Goal: Information Seeking & Learning: Learn about a topic

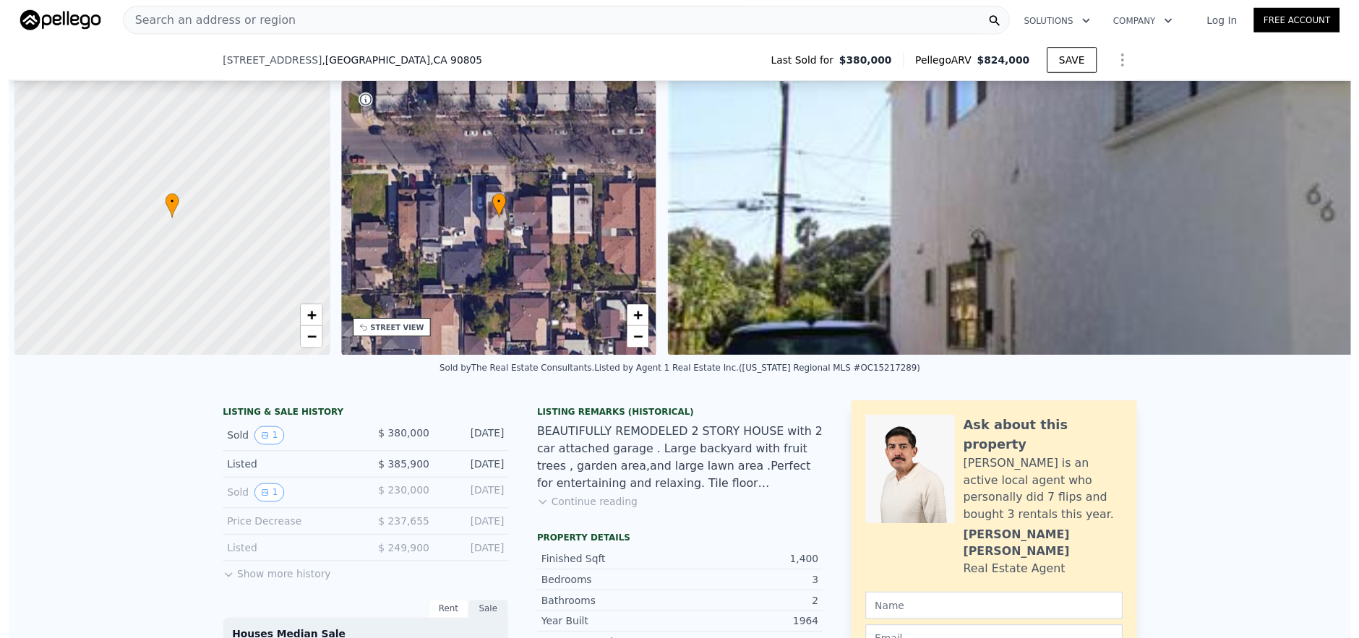
scroll to position [0, 6]
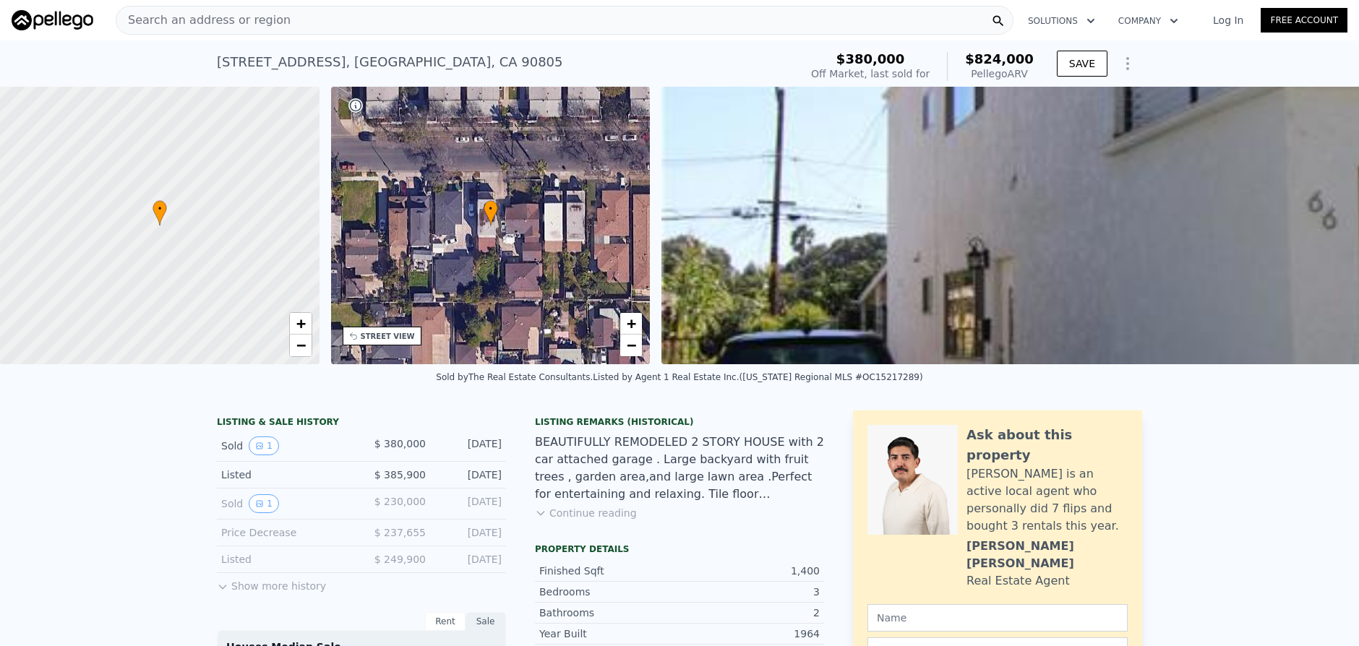
click at [369, 23] on div "Search an address or region" at bounding box center [565, 20] width 898 height 29
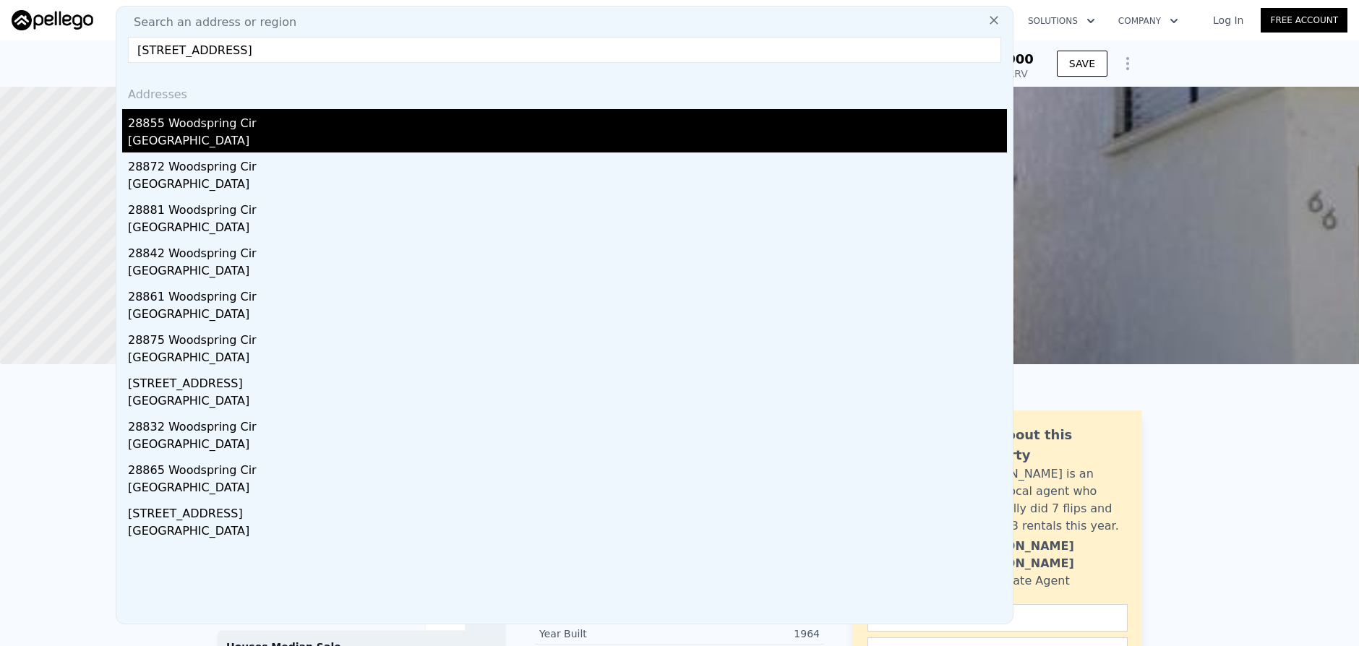
type input "[STREET_ADDRESS]"
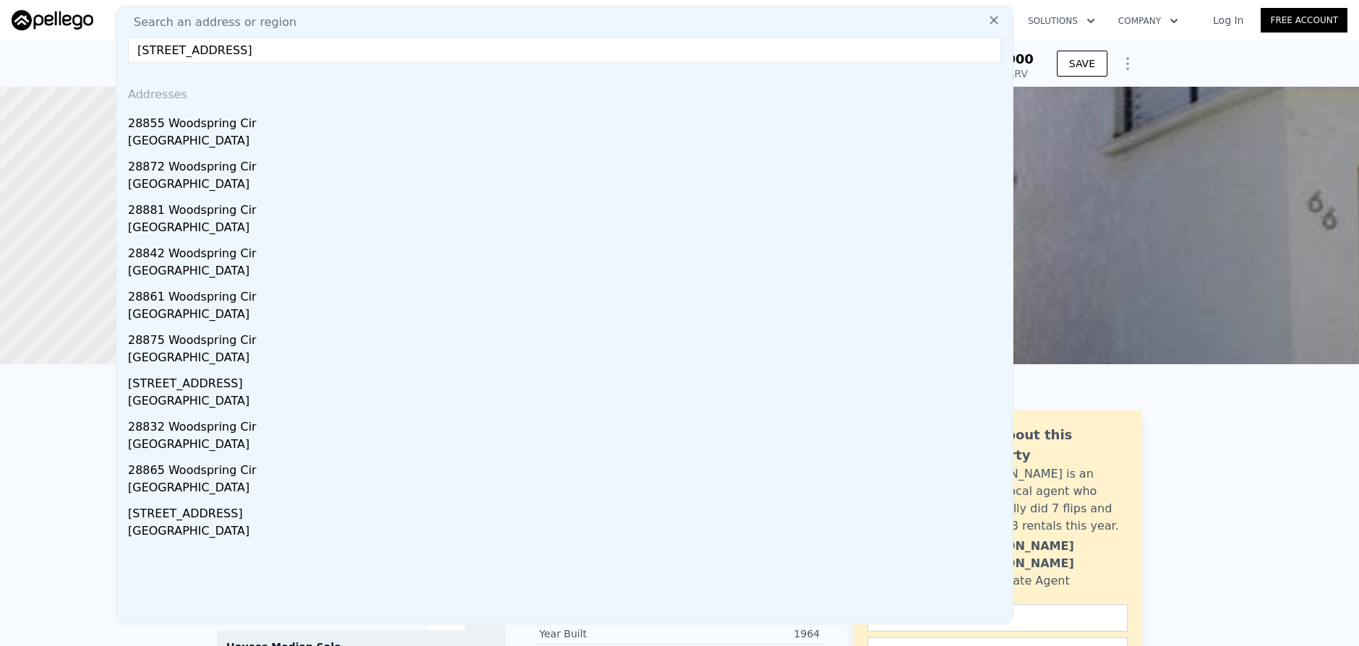
click at [430, 132] on div "[GEOGRAPHIC_DATA]" at bounding box center [567, 142] width 879 height 20
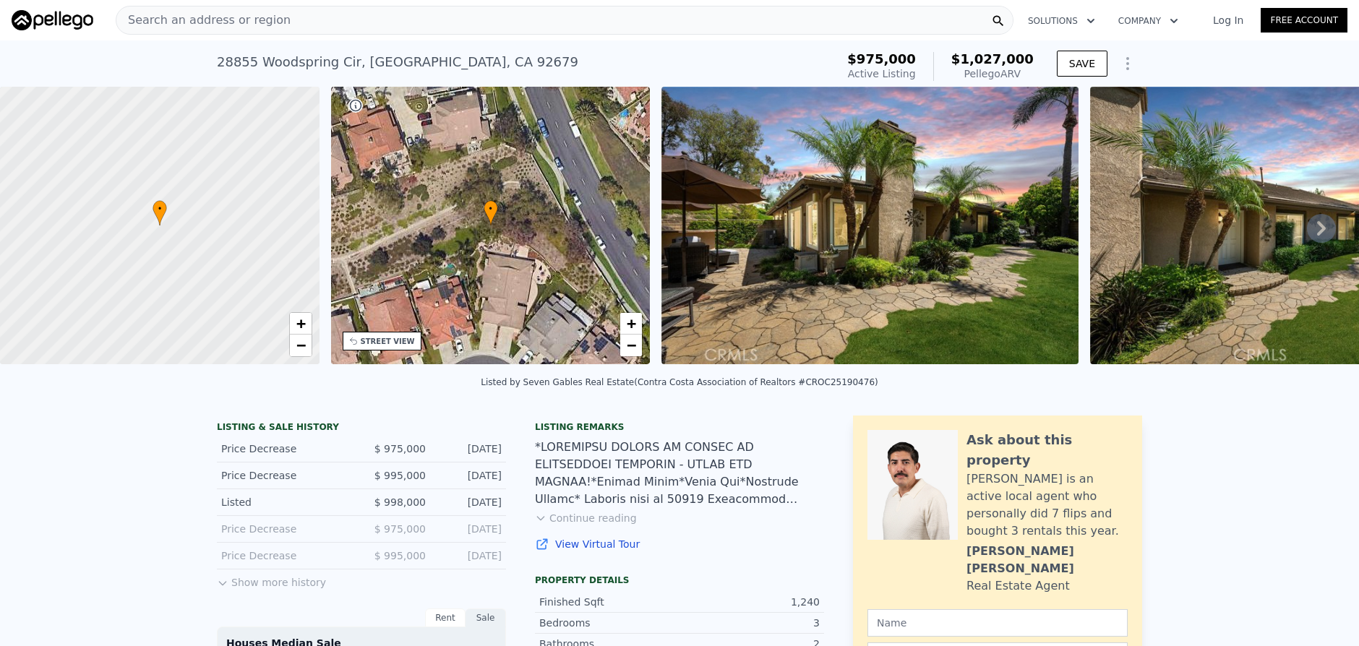
click at [508, 27] on div "Search an address or region" at bounding box center [565, 20] width 898 height 29
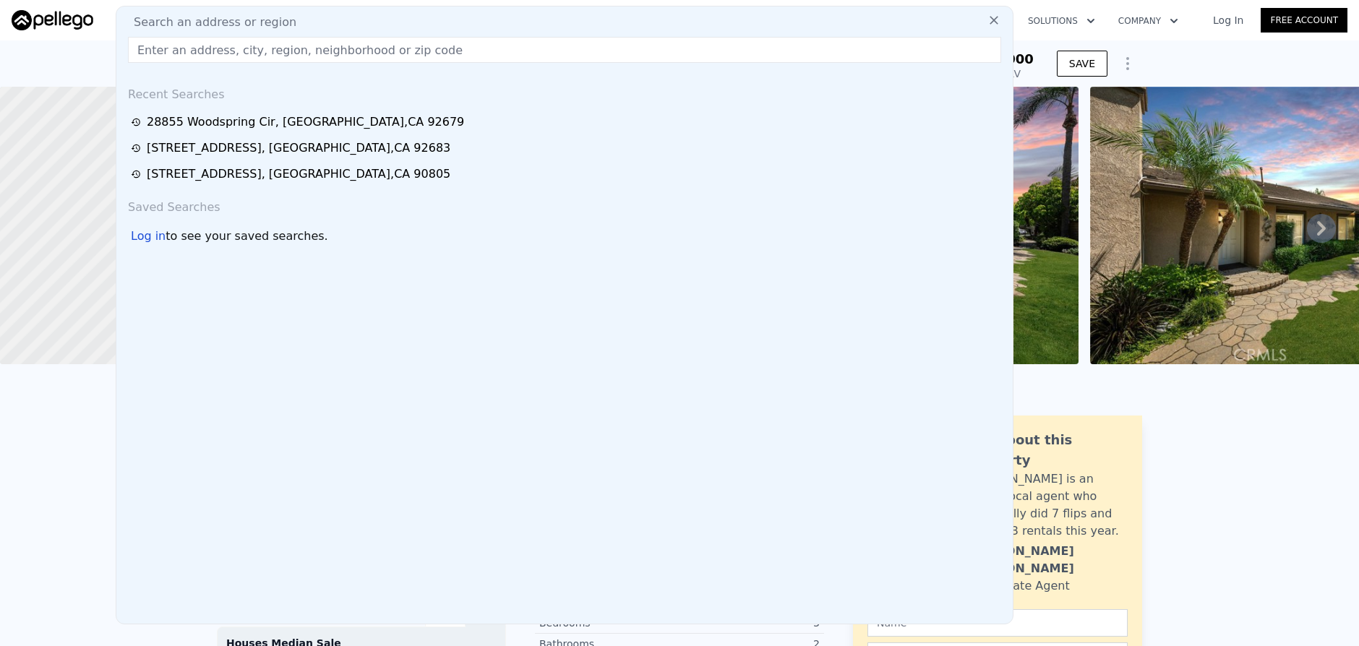
paste input "[STREET_ADDRESS]"
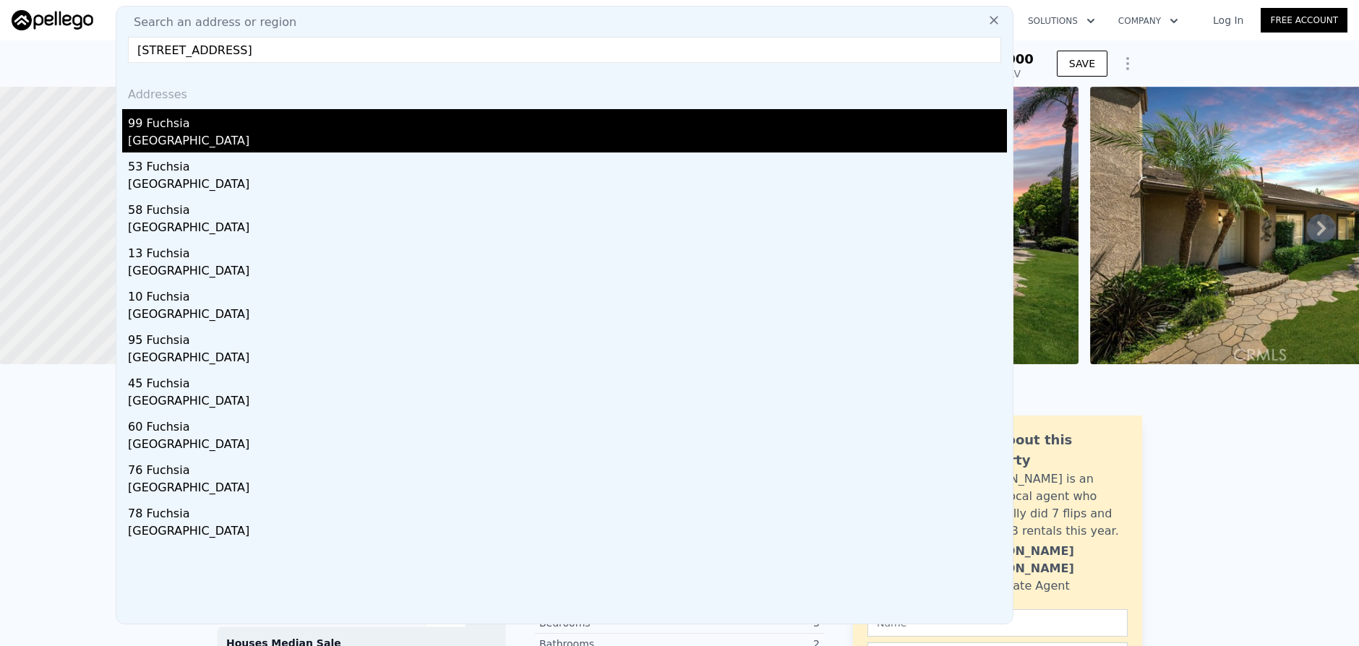
type input "[STREET_ADDRESS]"
click at [639, 139] on div "[GEOGRAPHIC_DATA]" at bounding box center [567, 142] width 879 height 20
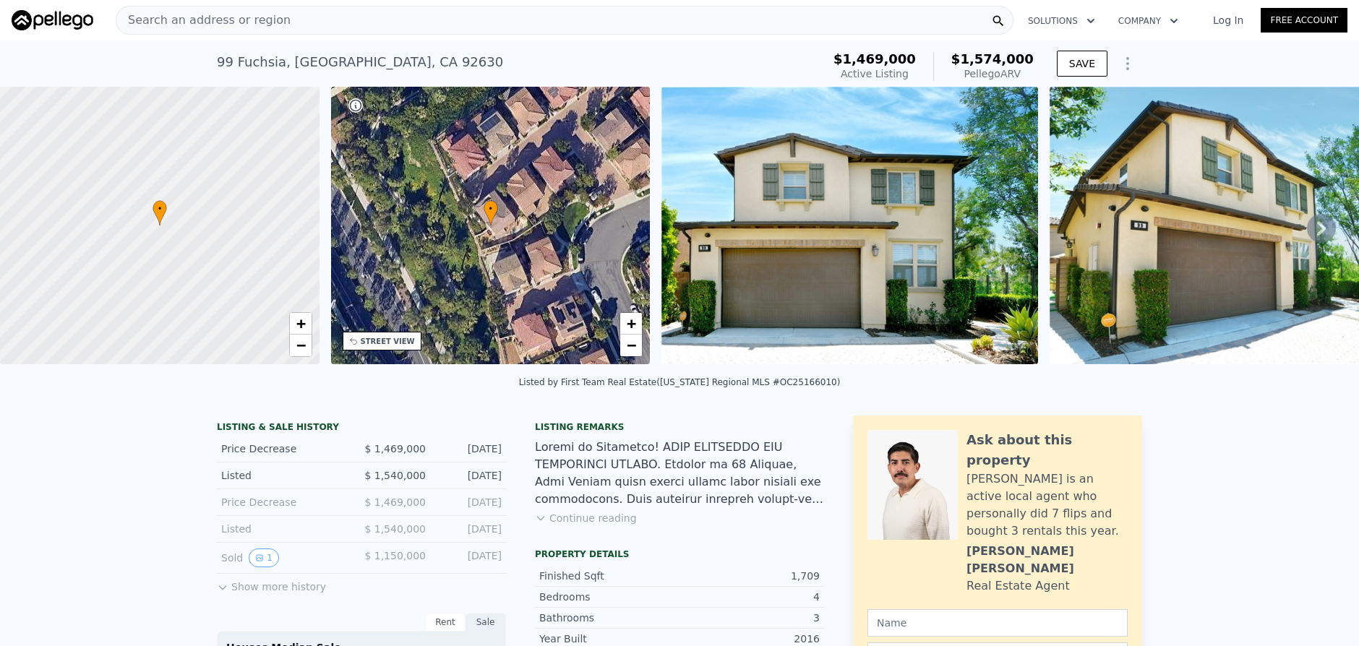
click at [470, 28] on div "Search an address or region" at bounding box center [565, 20] width 898 height 29
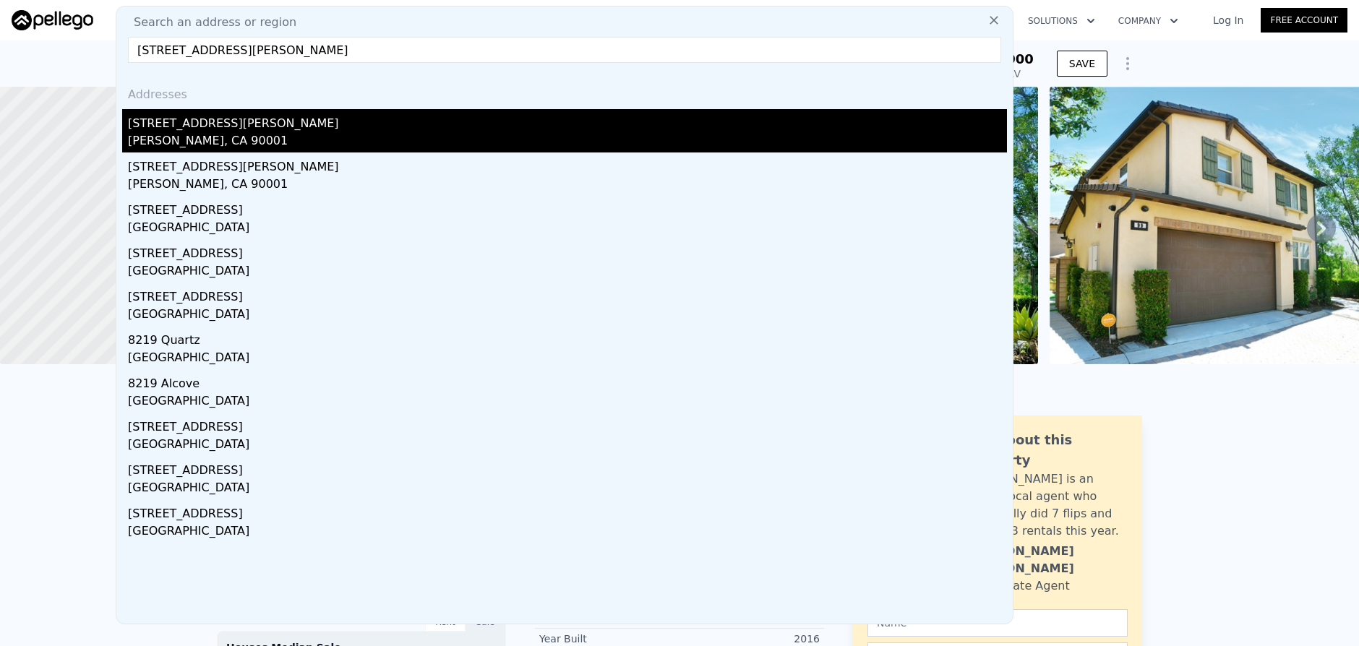
type input "[STREET_ADDRESS][PERSON_NAME]"
click at [554, 150] on div "[PERSON_NAME], CA 90001" at bounding box center [567, 142] width 879 height 20
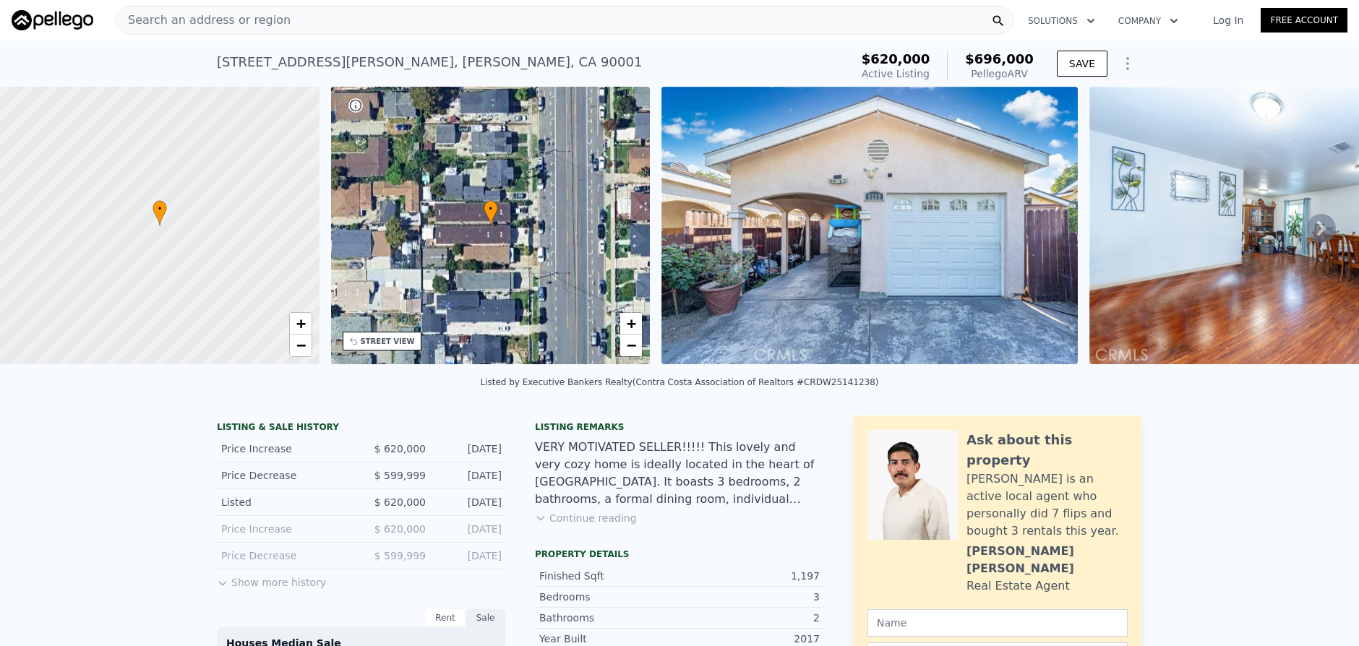
click at [428, 17] on div "Search an address or region" at bounding box center [565, 20] width 898 height 29
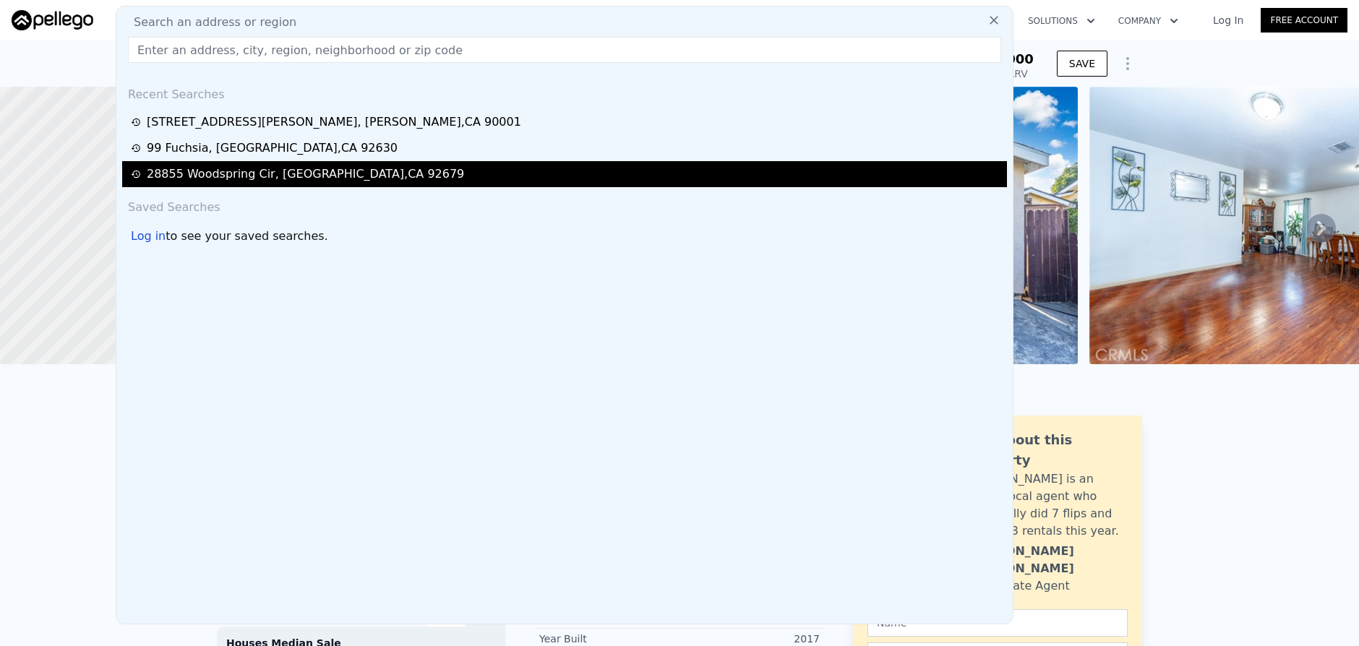
type input "[STREET_ADDRESS][PERSON_NAME]"
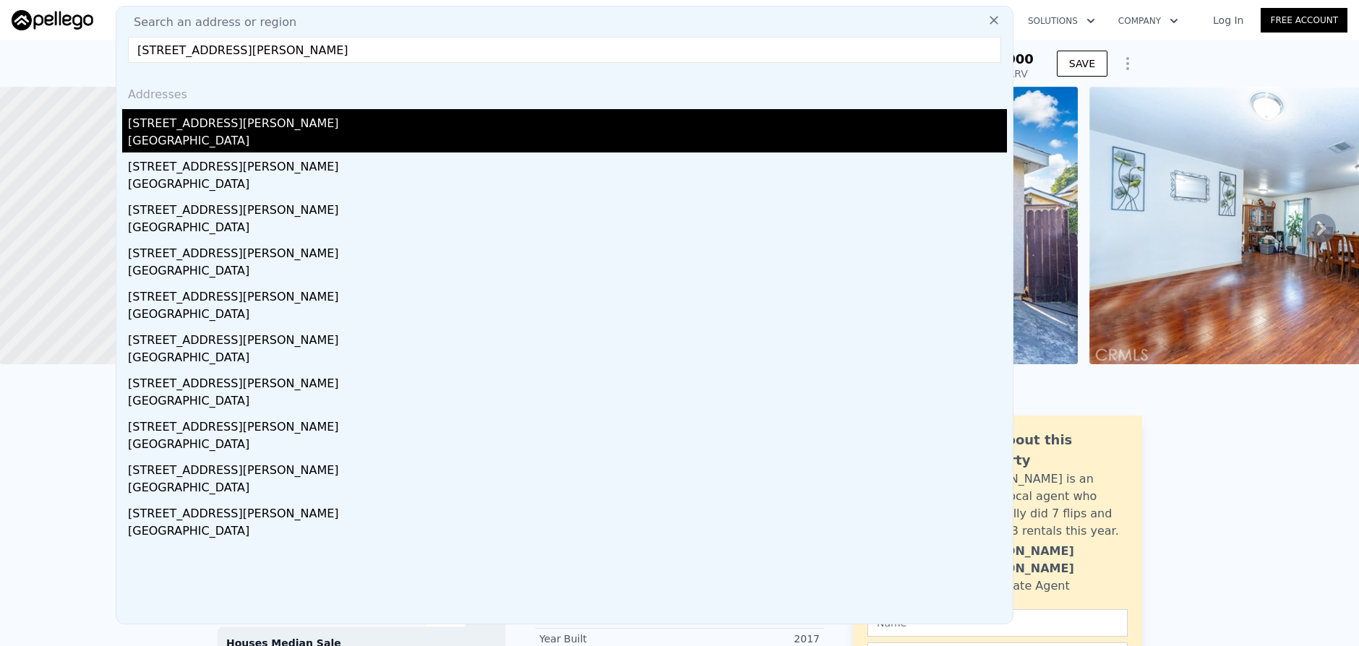
click at [516, 137] on div "[GEOGRAPHIC_DATA]" at bounding box center [567, 142] width 879 height 20
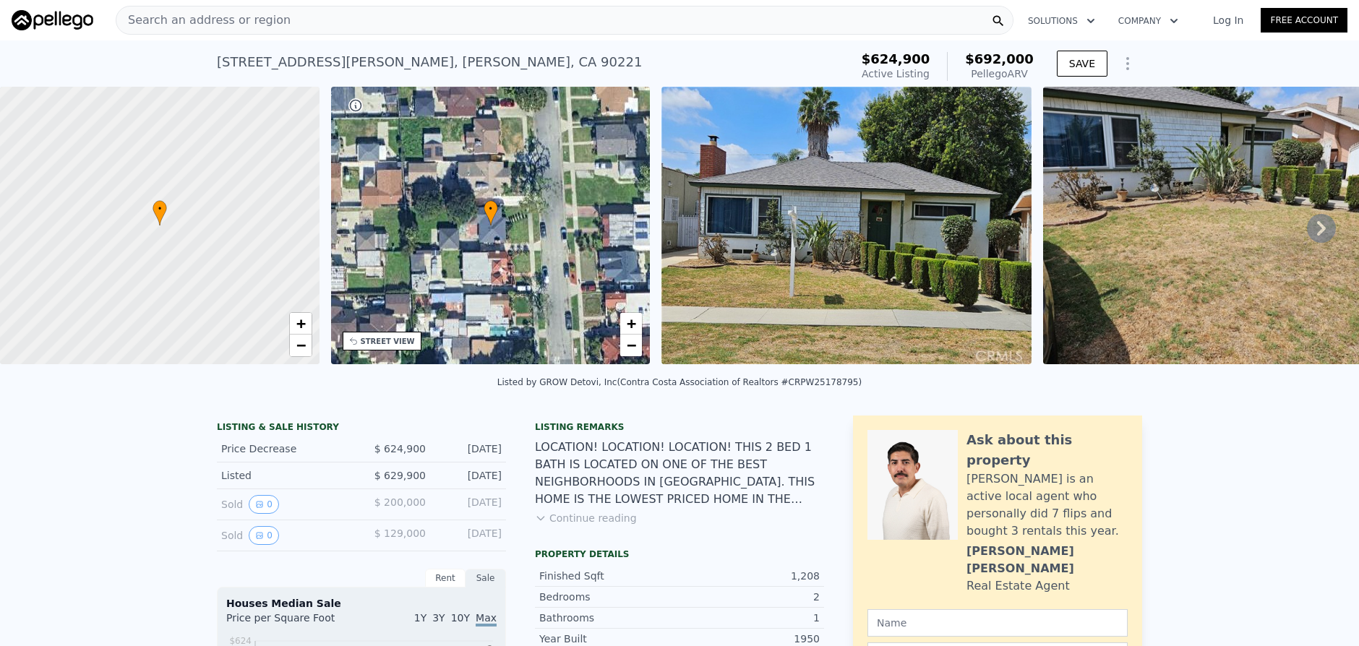
click at [353, 31] on div "Search an address or region" at bounding box center [565, 20] width 898 height 29
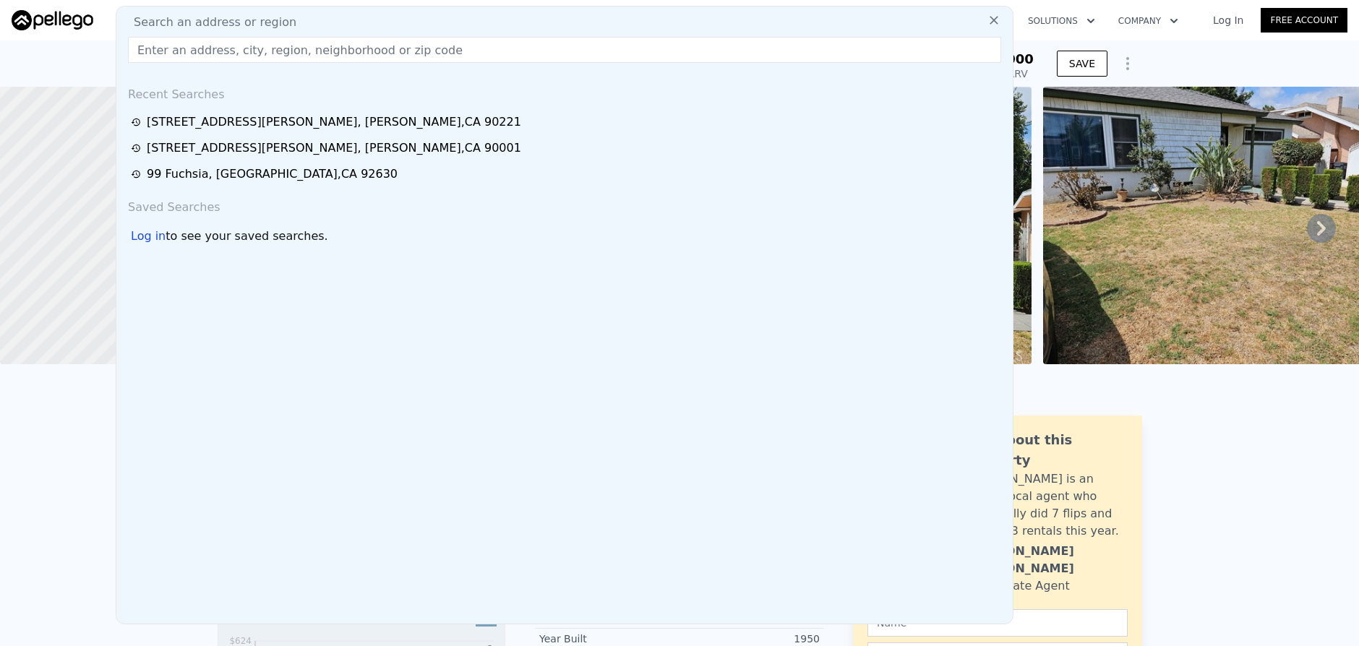
drag, startPoint x: 353, startPoint y: 33, endPoint x: 294, endPoint y: 57, distance: 63.2
click at [294, 57] on div "Search an address or region Recent Searches [STREET_ADDRESS][GEOGRAPHIC_DATA][P…" at bounding box center [565, 315] width 898 height 619
click at [241, 51] on input "text" at bounding box center [564, 50] width 873 height 26
paste input "[STREET_ADDRESS]"
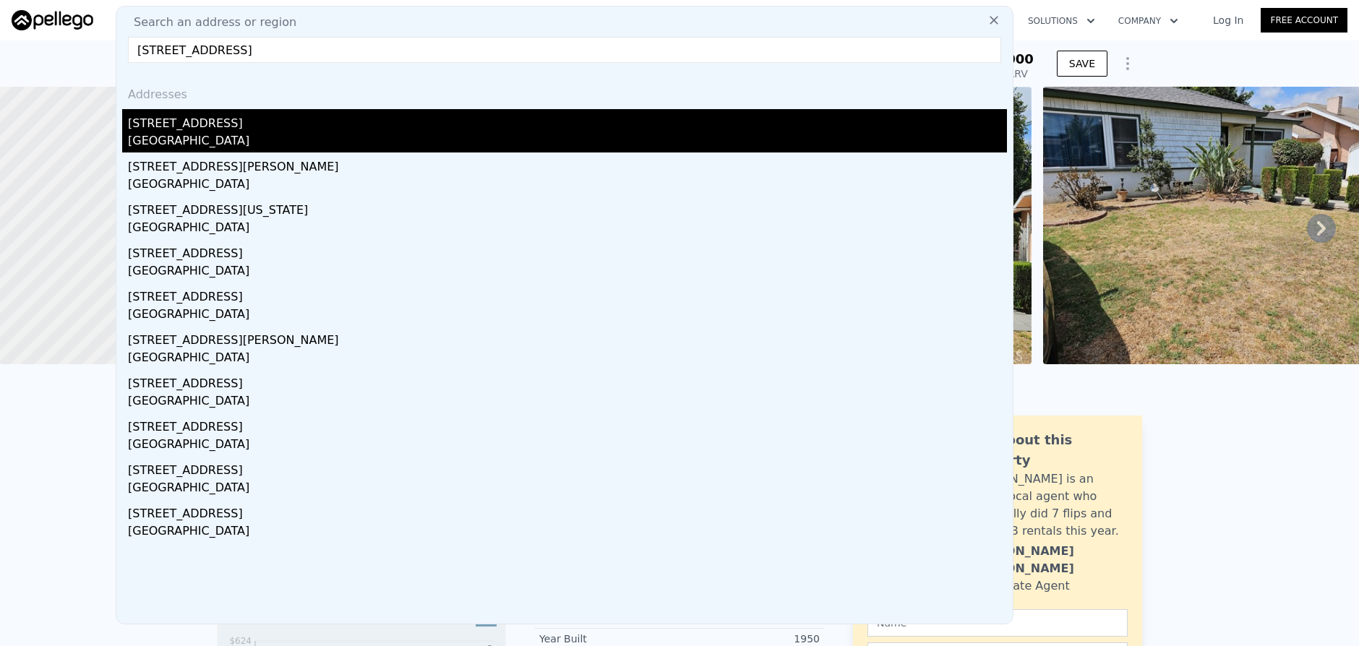
type input "[STREET_ADDRESS]"
click at [286, 134] on div "[GEOGRAPHIC_DATA]" at bounding box center [567, 142] width 879 height 20
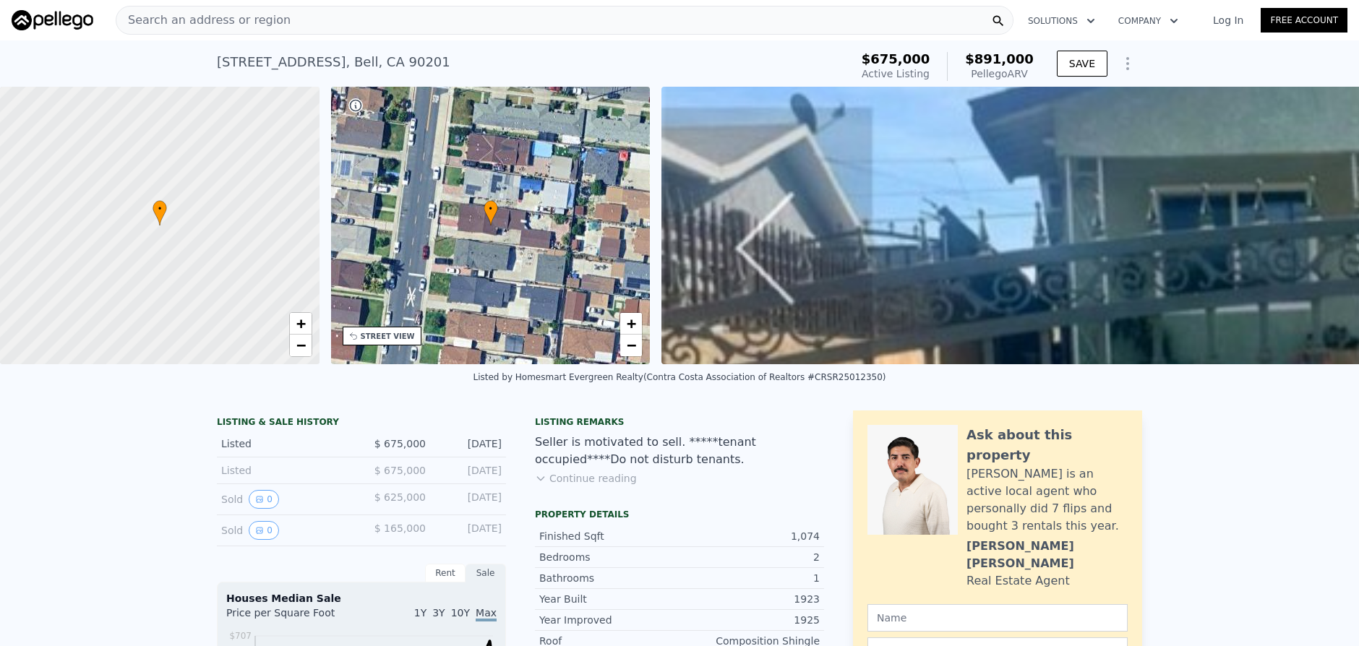
click at [474, 30] on div "Search an address or region" at bounding box center [565, 20] width 898 height 29
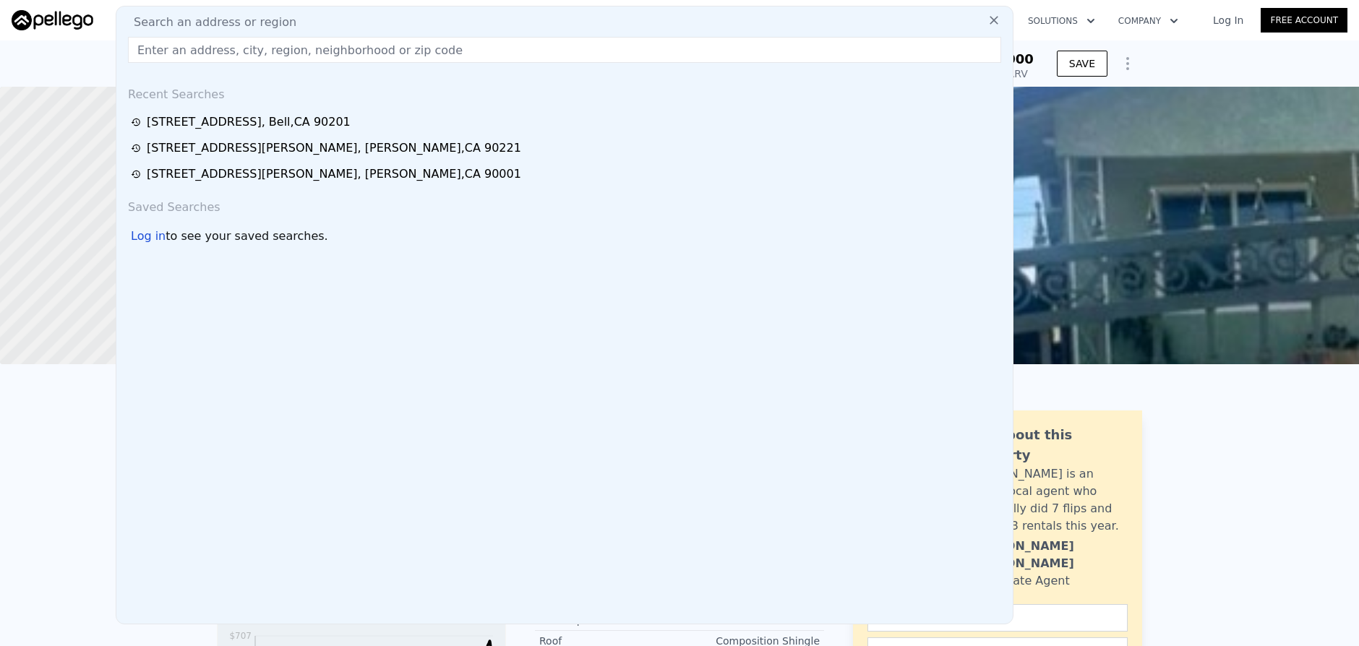
click at [506, 55] on input "text" at bounding box center [564, 50] width 873 height 26
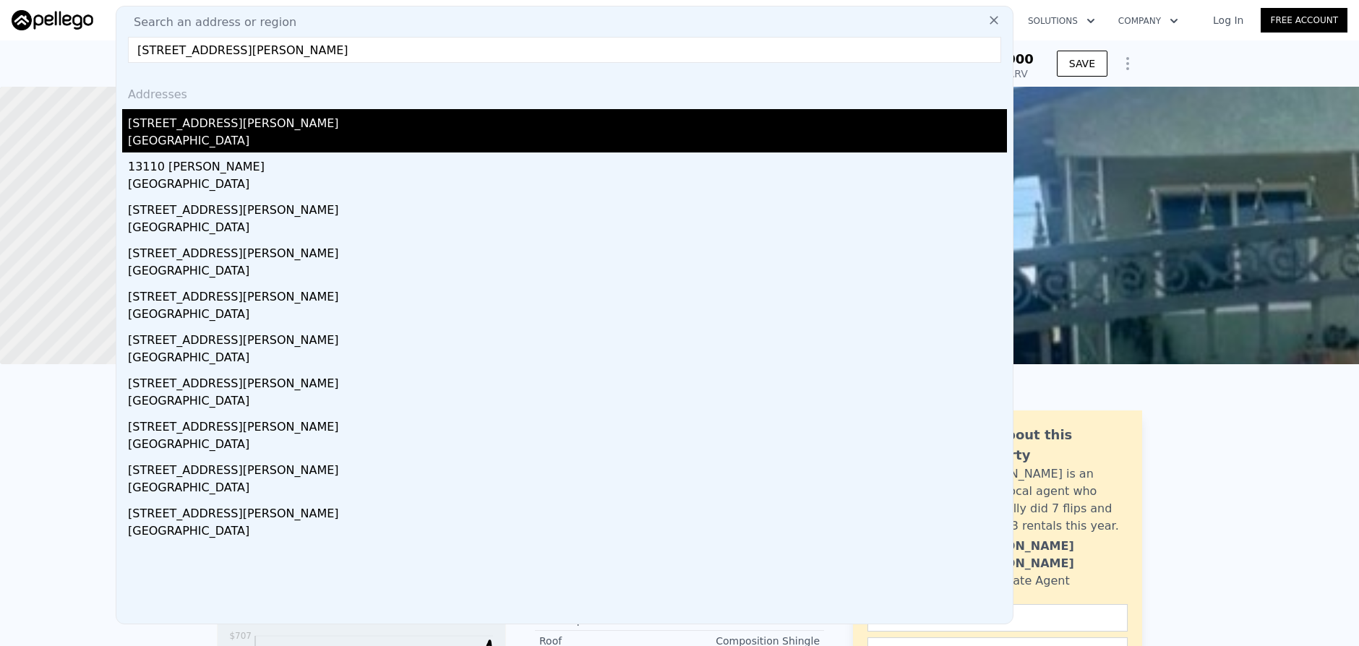
type input "[STREET_ADDRESS][PERSON_NAME]"
click at [502, 114] on div "[STREET_ADDRESS][PERSON_NAME]" at bounding box center [567, 120] width 879 height 23
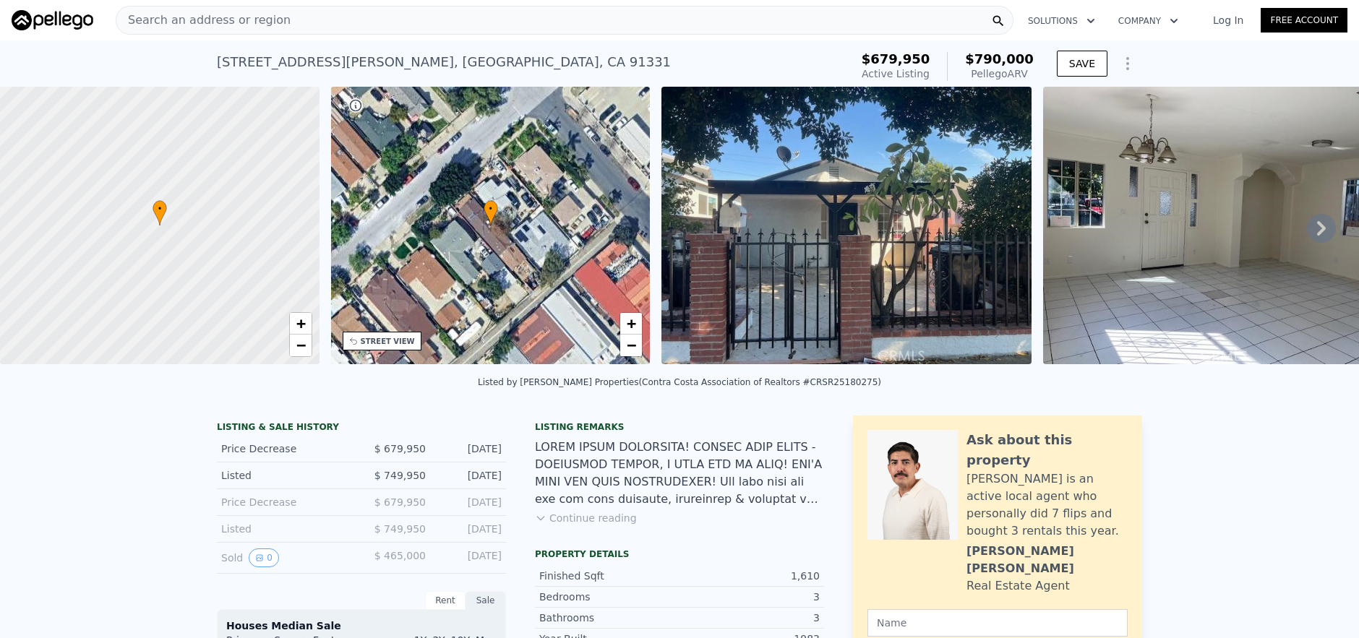
click at [492, 33] on div "Search an address or region" at bounding box center [565, 20] width 898 height 29
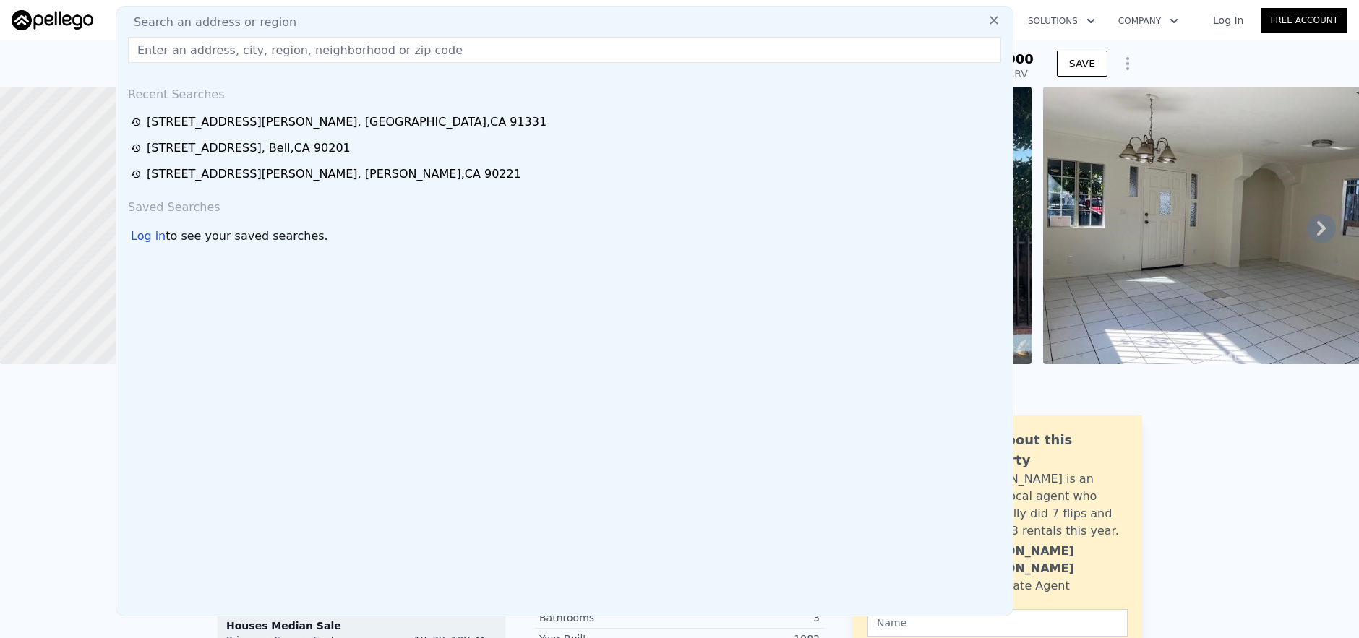
click at [497, 50] on input "text" at bounding box center [564, 50] width 873 height 26
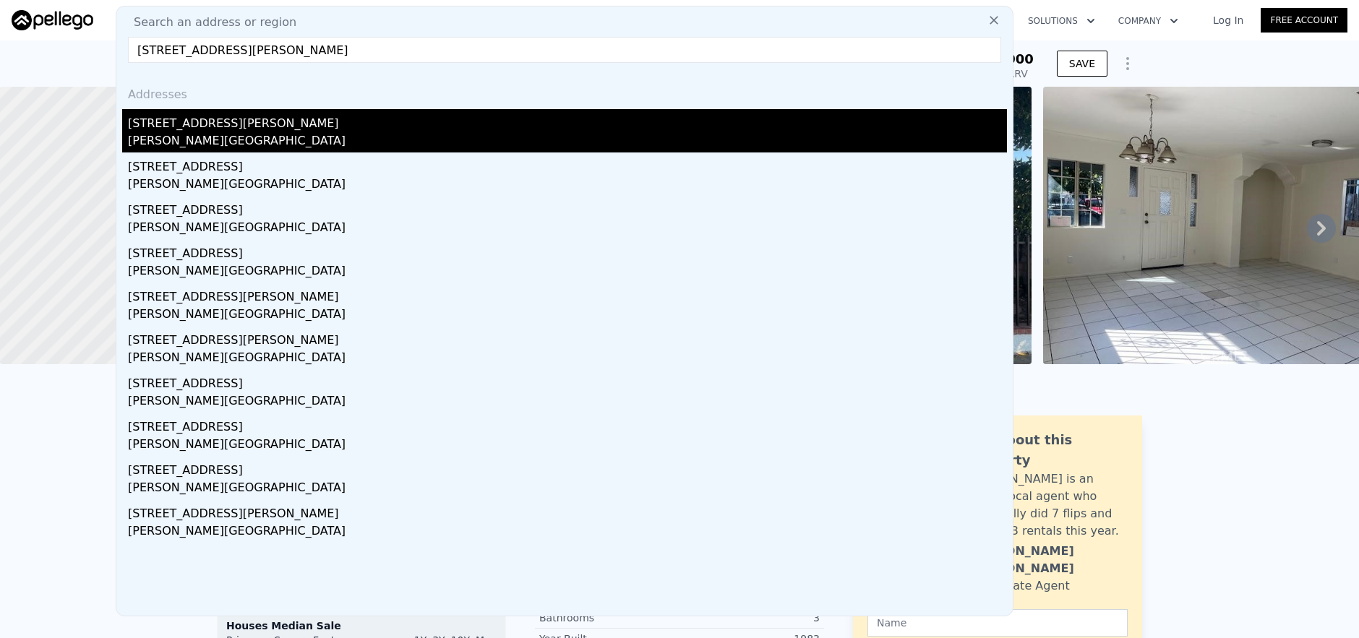
type input "[STREET_ADDRESS][PERSON_NAME]"
click at [496, 129] on div "[STREET_ADDRESS][PERSON_NAME]" at bounding box center [567, 120] width 879 height 23
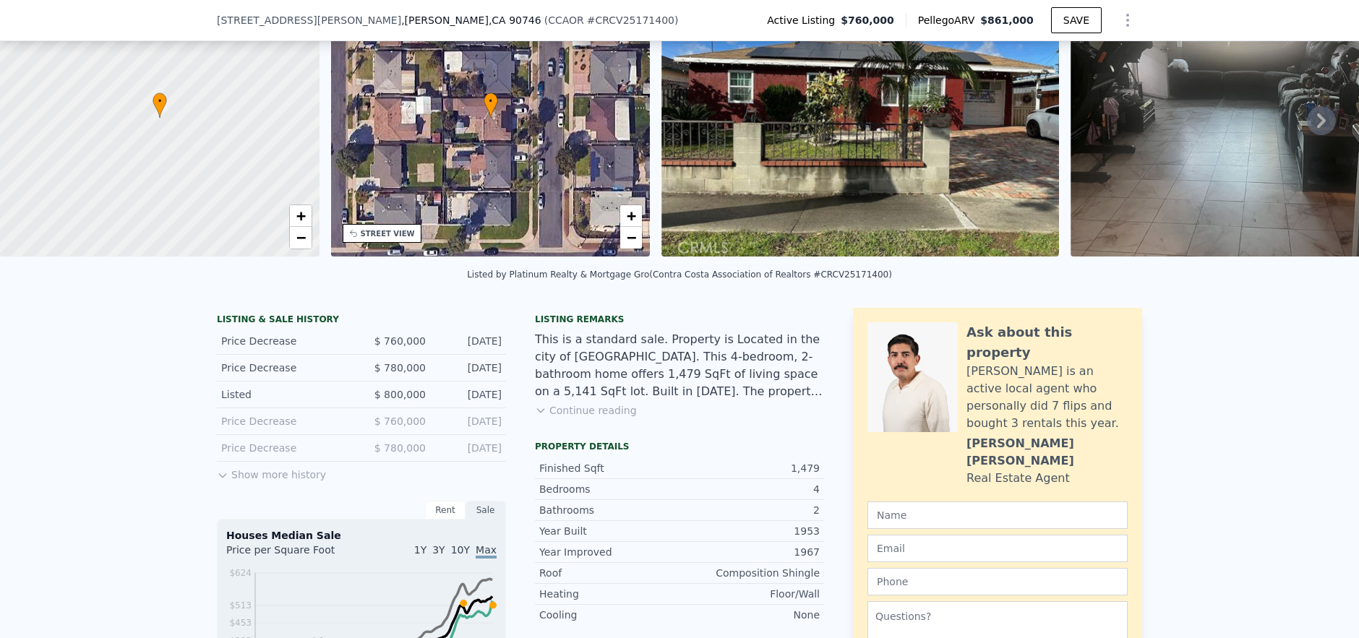
scroll to position [5, 0]
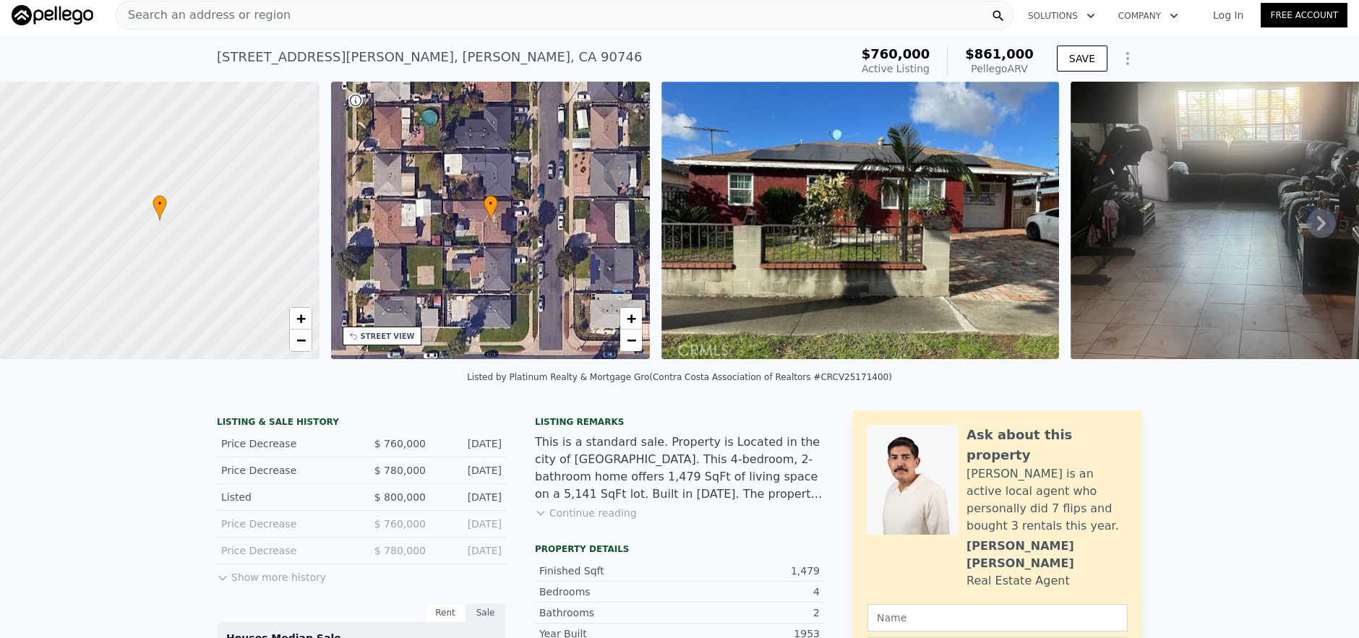
click at [359, 22] on div "Search an address or region" at bounding box center [565, 15] width 898 height 29
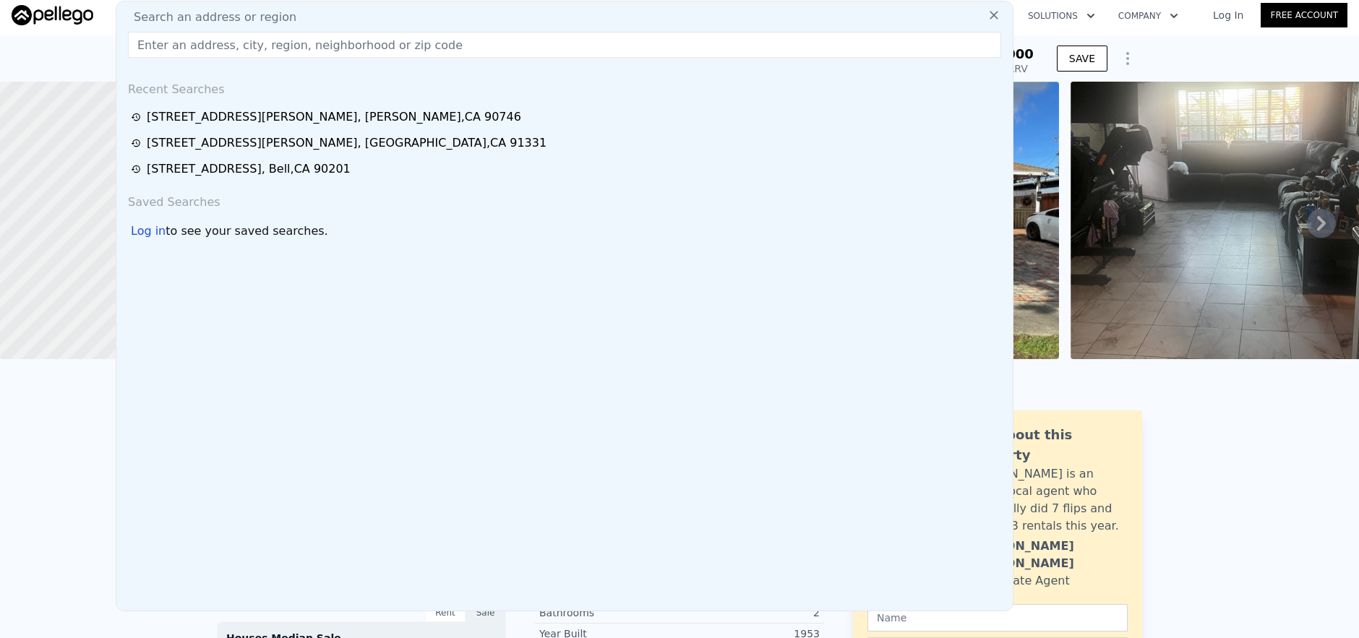
click at [366, 38] on input "text" at bounding box center [564, 45] width 873 height 26
paste input "[STREET_ADDRESS]"
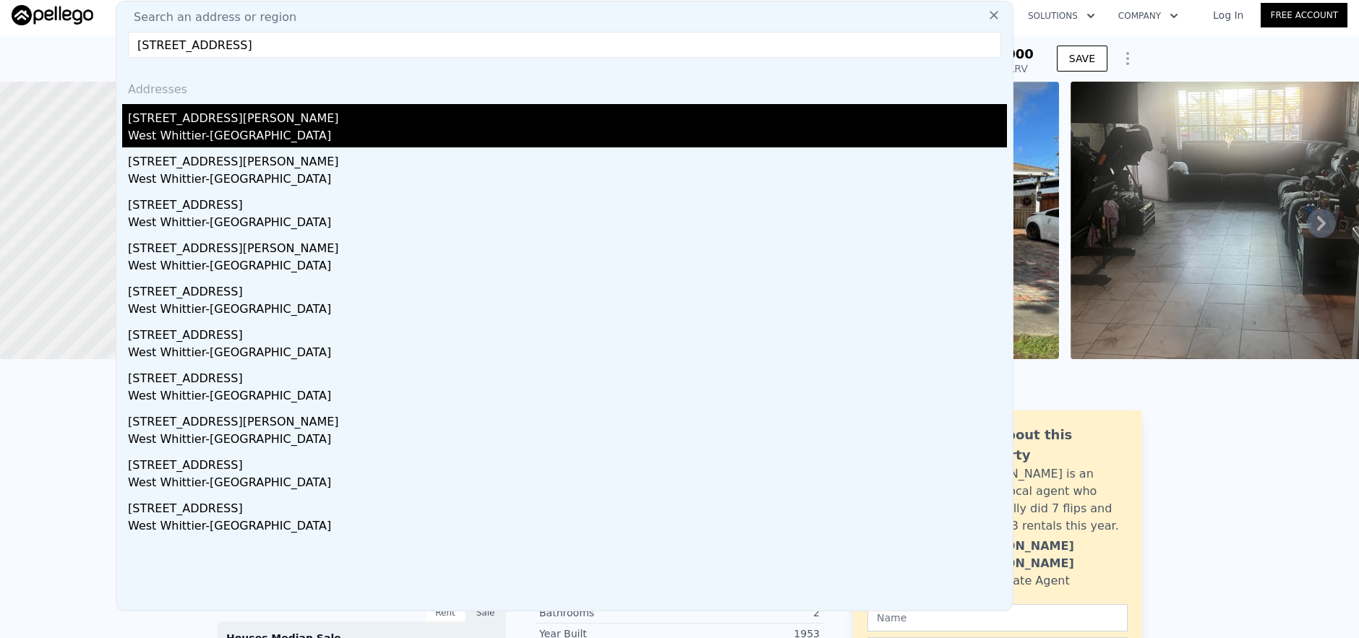
type input "[STREET_ADDRESS]"
click at [379, 121] on div "[STREET_ADDRESS][PERSON_NAME]" at bounding box center [567, 115] width 879 height 23
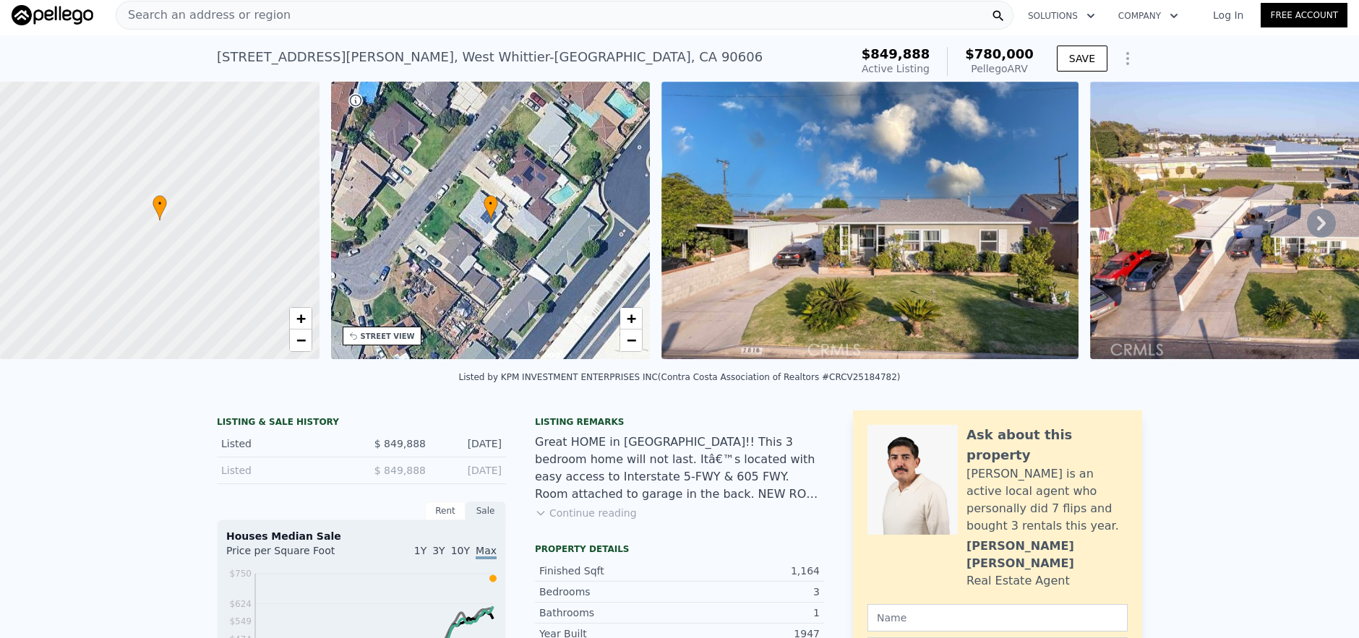
click at [254, 27] on div "Search an address or region" at bounding box center [203, 14] width 174 height 27
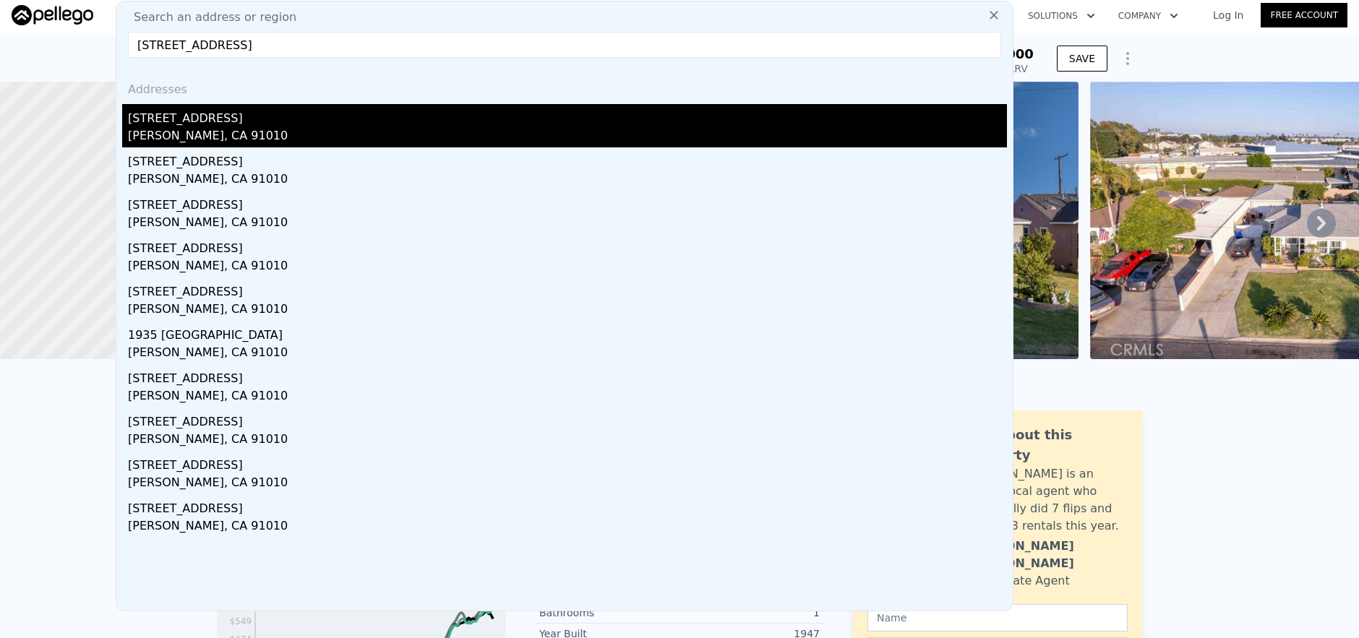
type input "[STREET_ADDRESS]"
click at [405, 108] on div "[STREET_ADDRESS]" at bounding box center [567, 115] width 879 height 23
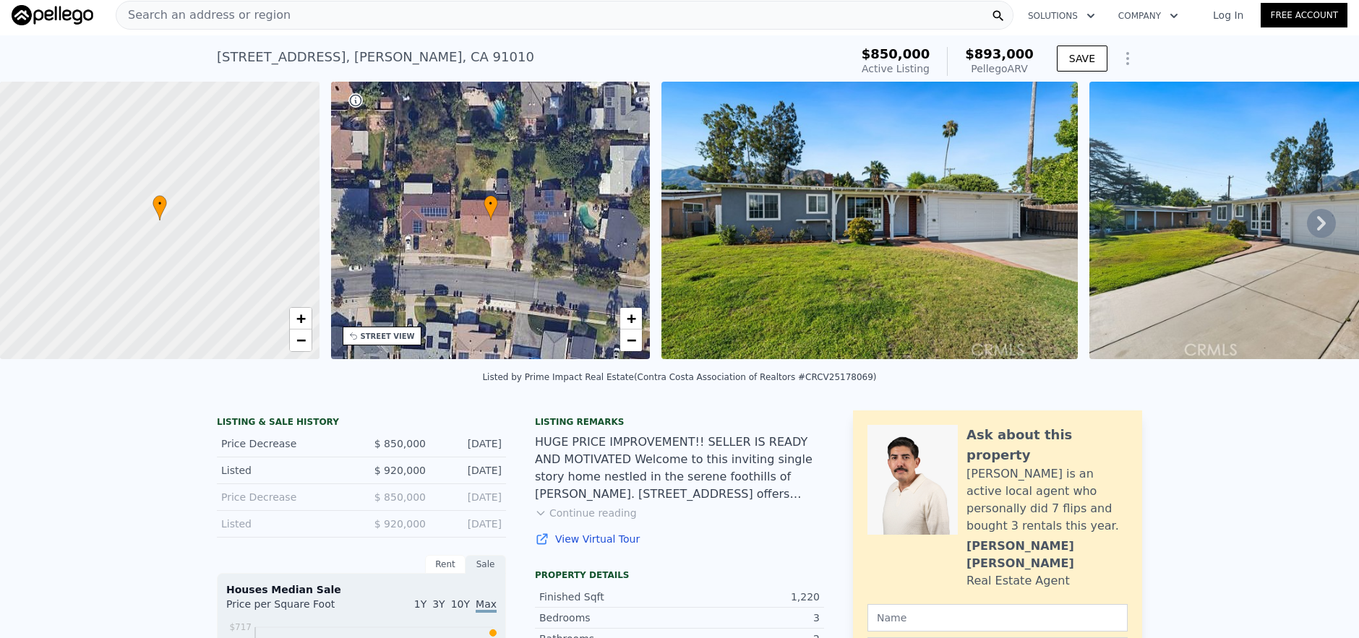
click at [367, 16] on div "Search an address or region" at bounding box center [565, 15] width 898 height 29
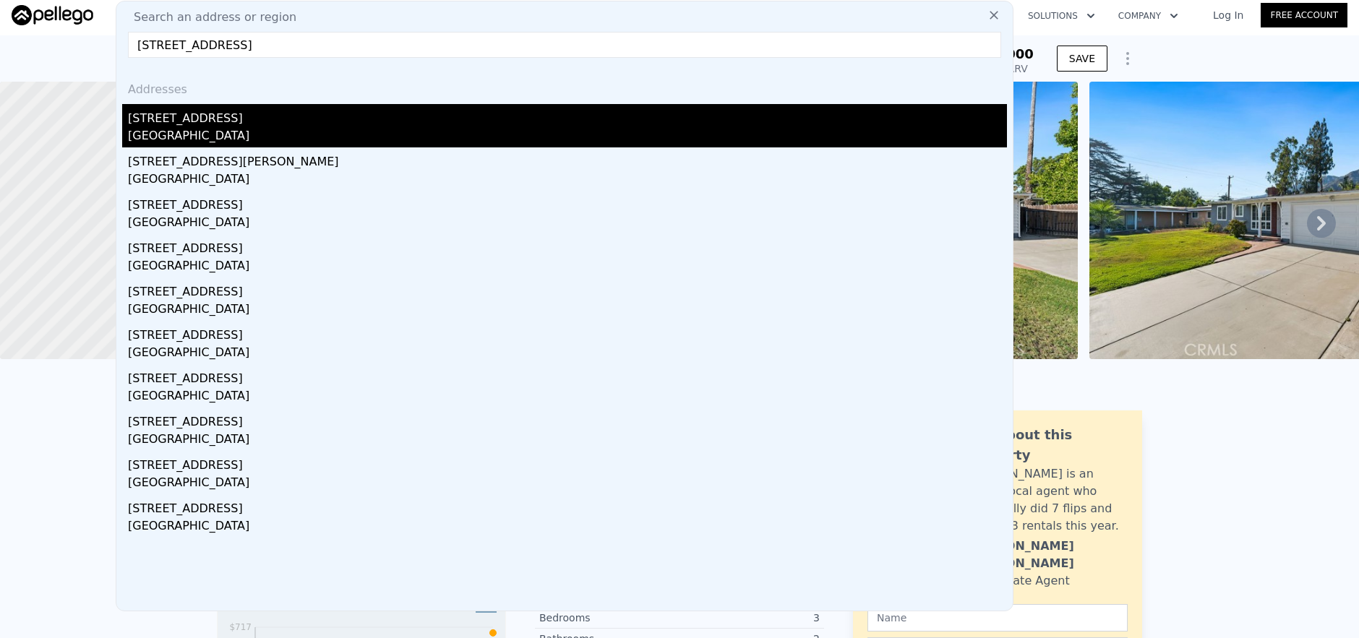
type input "[STREET_ADDRESS]"
click at [449, 137] on div "[GEOGRAPHIC_DATA]" at bounding box center [567, 137] width 879 height 20
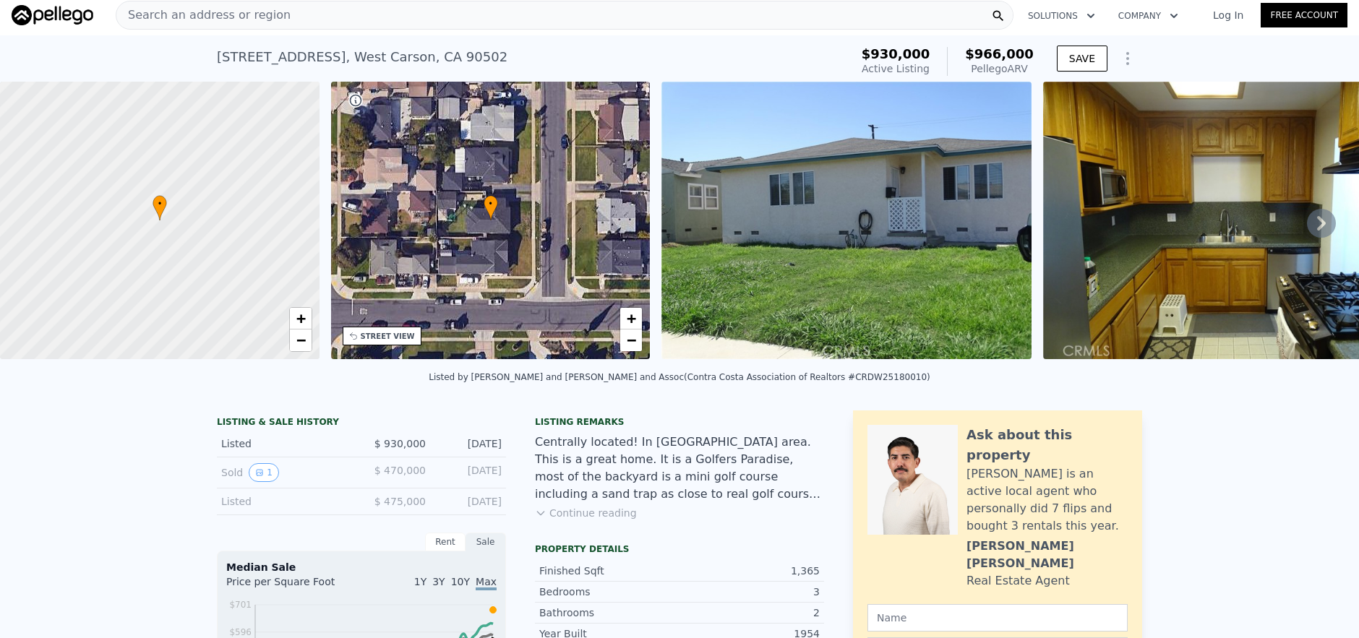
click at [421, 27] on div "Search an address or region" at bounding box center [565, 15] width 898 height 29
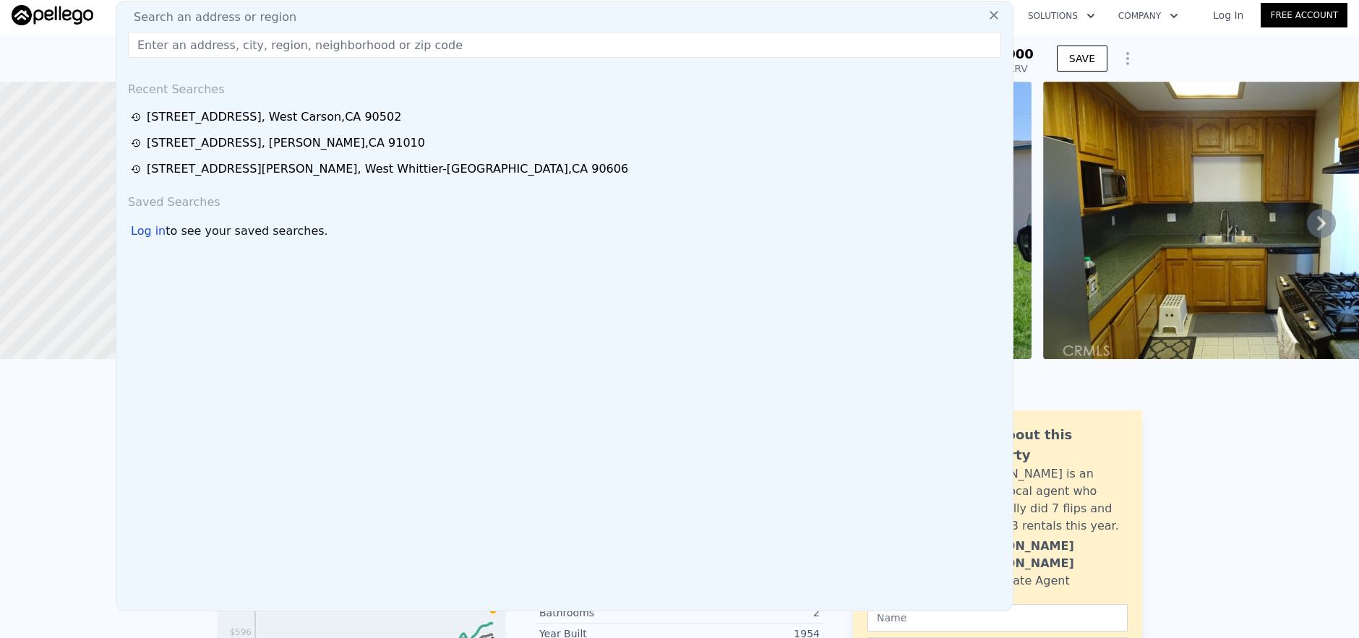
click at [354, 40] on input "text" at bounding box center [564, 45] width 873 height 26
paste input "[STREET_ADDRESS]"
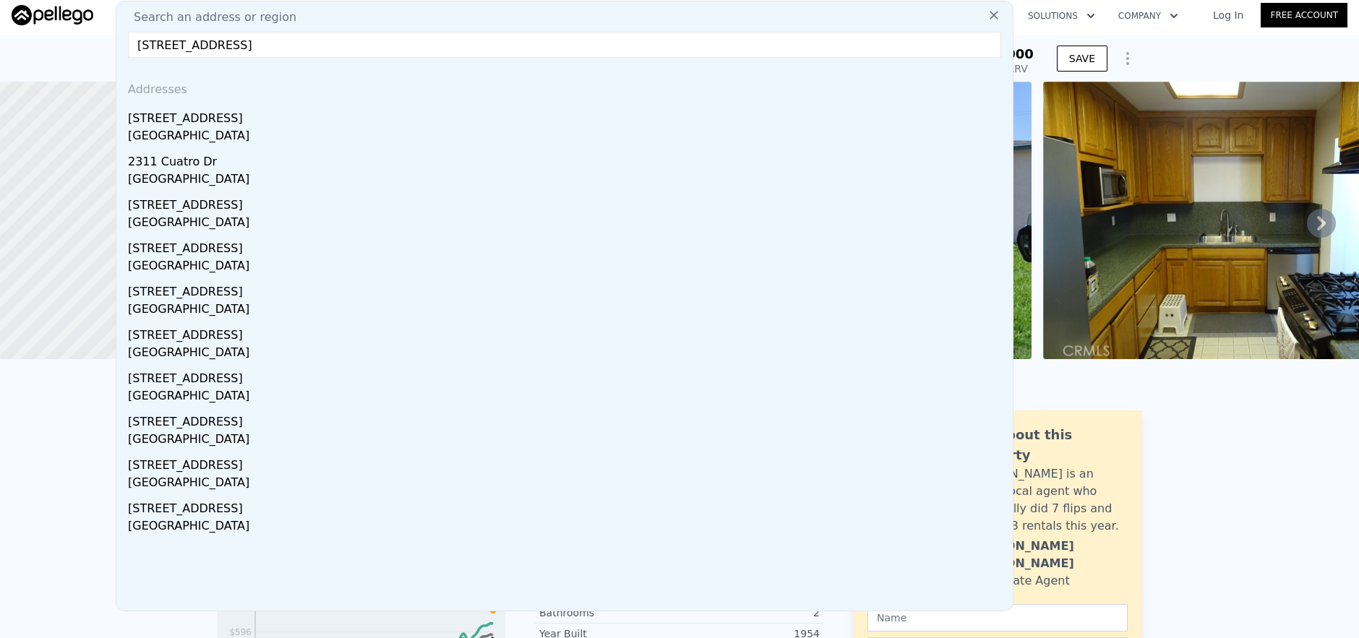
type input "[STREET_ADDRESS]"
click at [416, 129] on div "[GEOGRAPHIC_DATA]" at bounding box center [567, 137] width 879 height 20
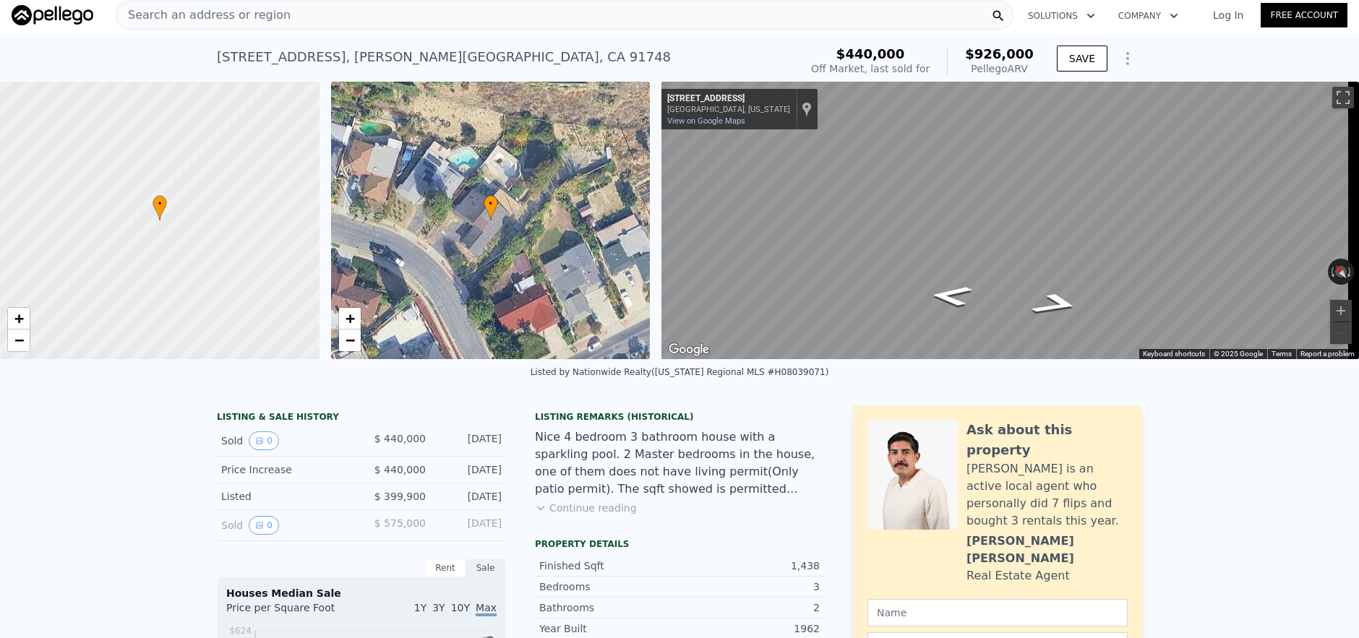
click at [318, 23] on div "Search an address or region" at bounding box center [565, 15] width 898 height 29
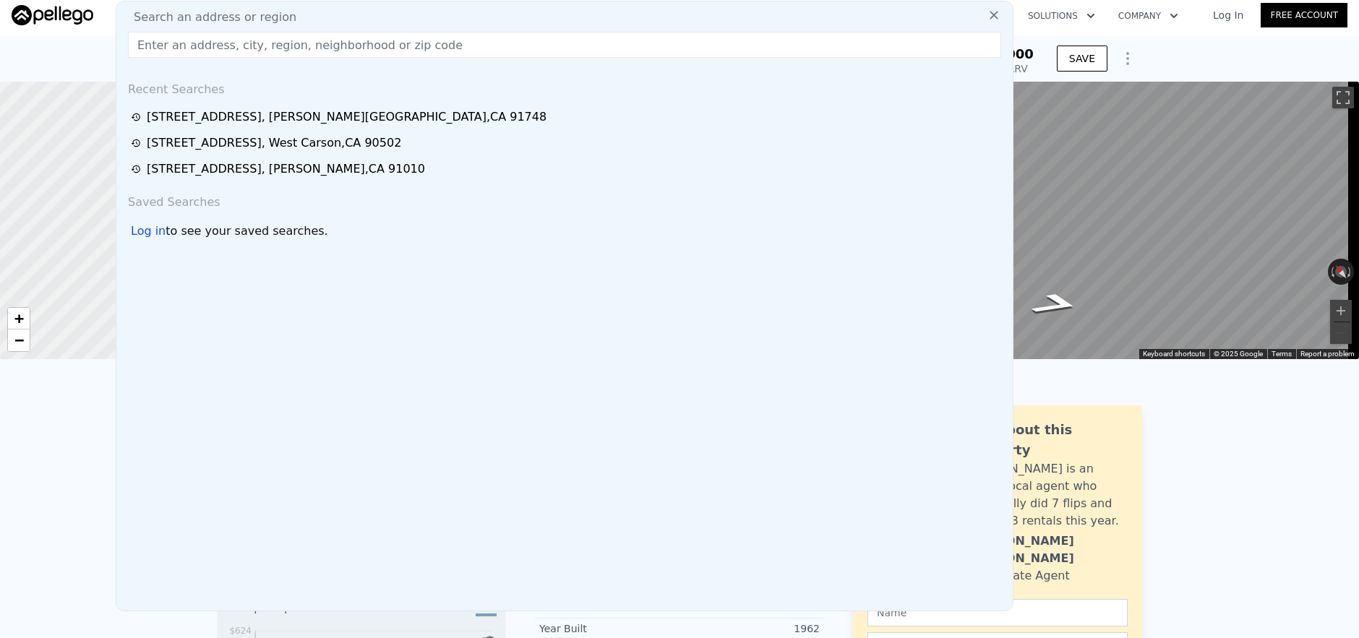
paste input "[STREET_ADDRESS]"
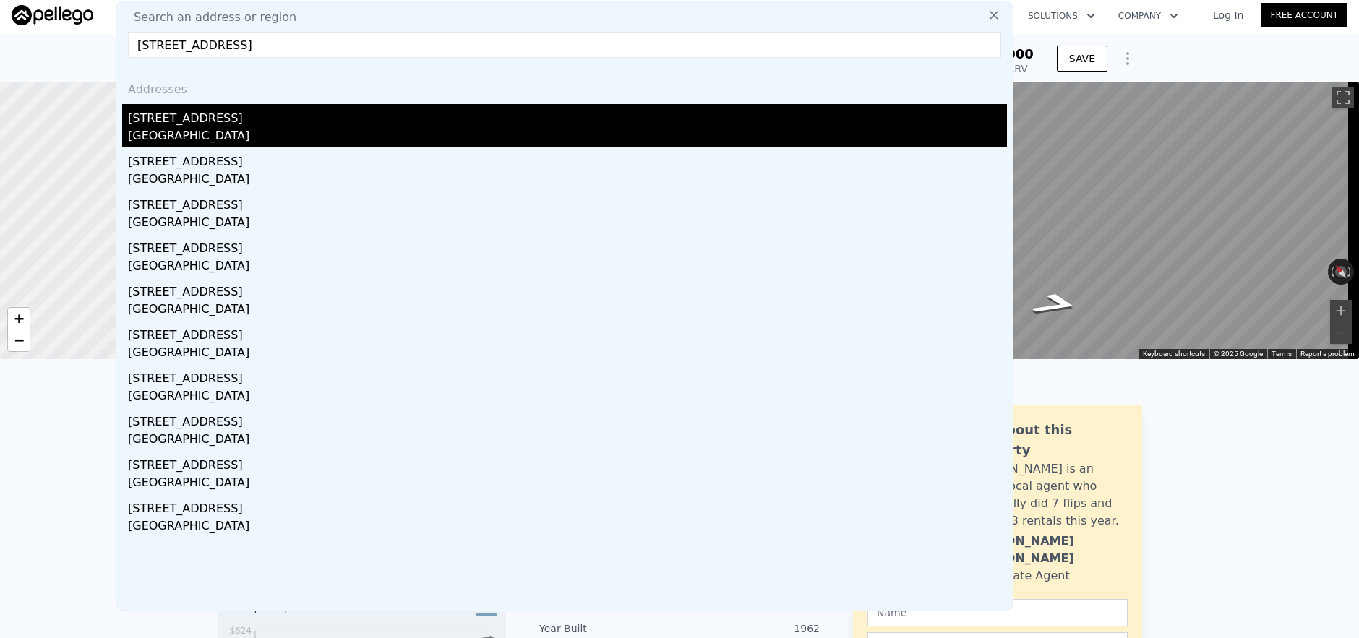
type input "[STREET_ADDRESS]"
click at [416, 132] on div "[GEOGRAPHIC_DATA]" at bounding box center [567, 137] width 879 height 20
